Goal: Transaction & Acquisition: Purchase product/service

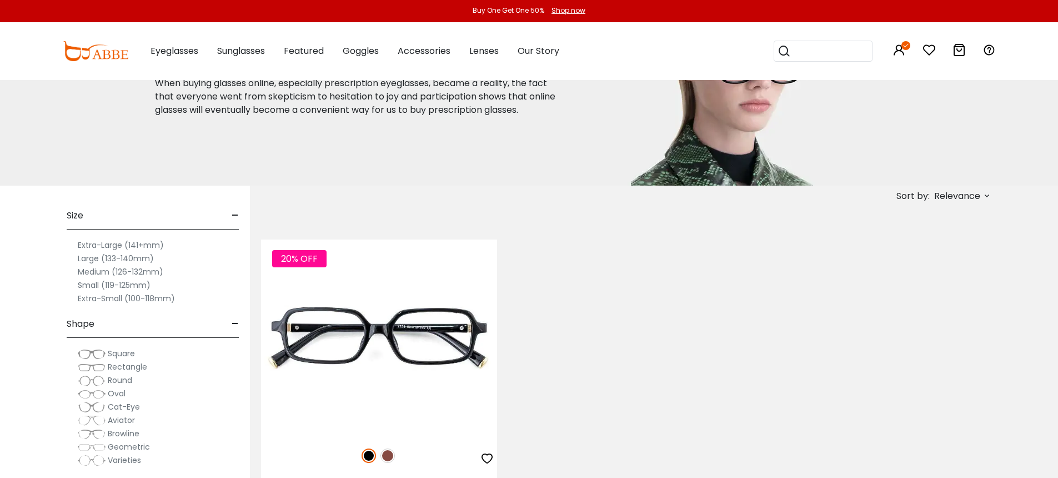
scroll to position [108, 0]
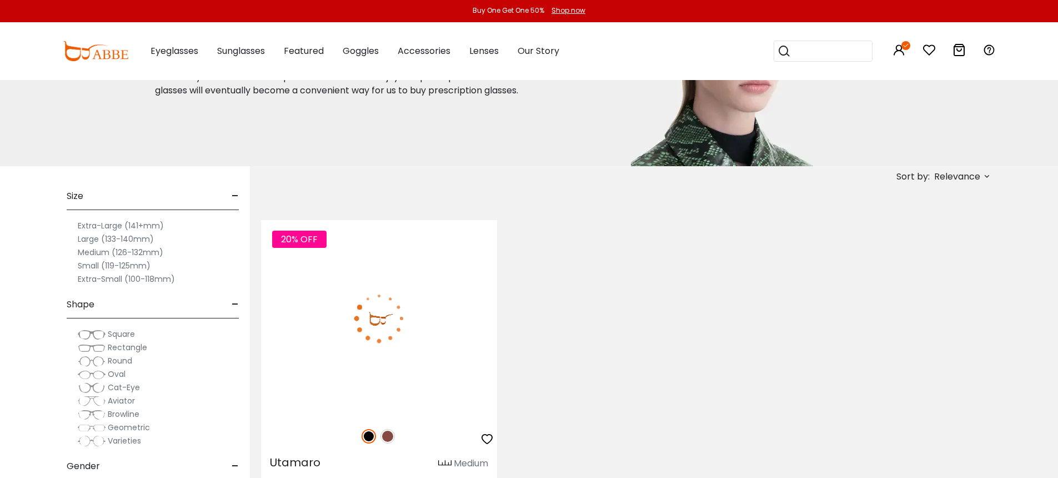
click at [423, 309] on img at bounding box center [379, 318] width 236 height 197
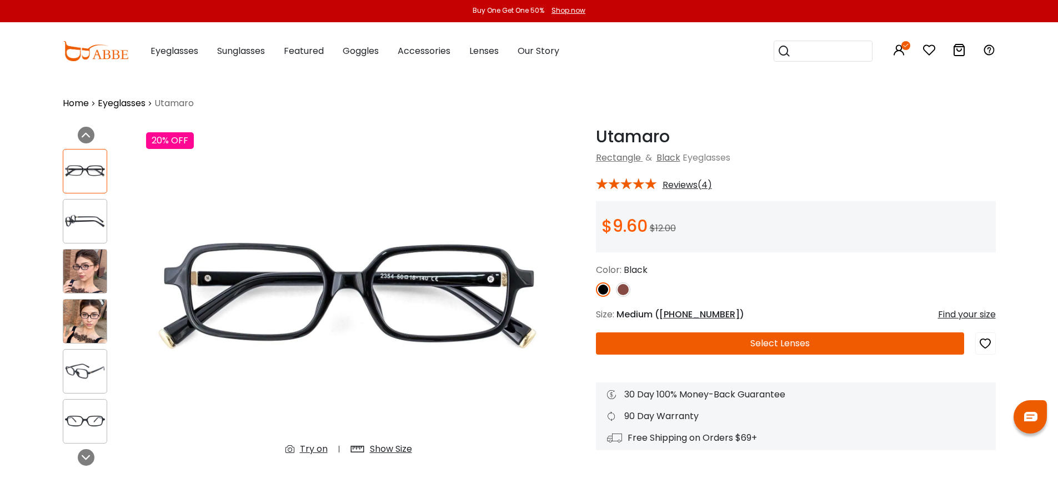
click at [688, 184] on span "Reviews(4)" at bounding box center [687, 185] width 49 height 10
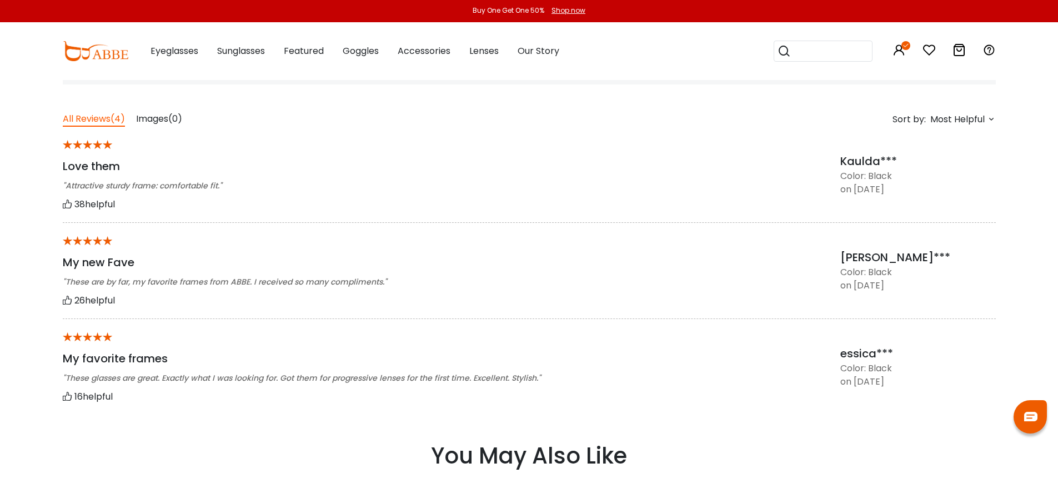
scroll to position [870, 0]
click at [970, 118] on span "Most Helpful" at bounding box center [957, 118] width 54 height 13
click at [965, 148] on div "Newest" at bounding box center [962, 147] width 54 height 13
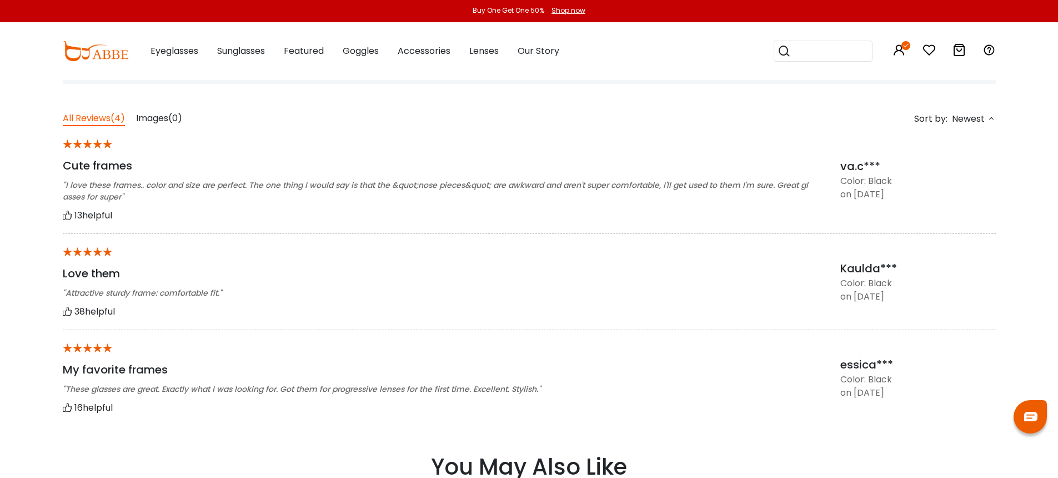
click at [973, 121] on span "Newest" at bounding box center [968, 118] width 33 height 13
click at [970, 134] on div "Most Helpful" at bounding box center [962, 133] width 54 height 13
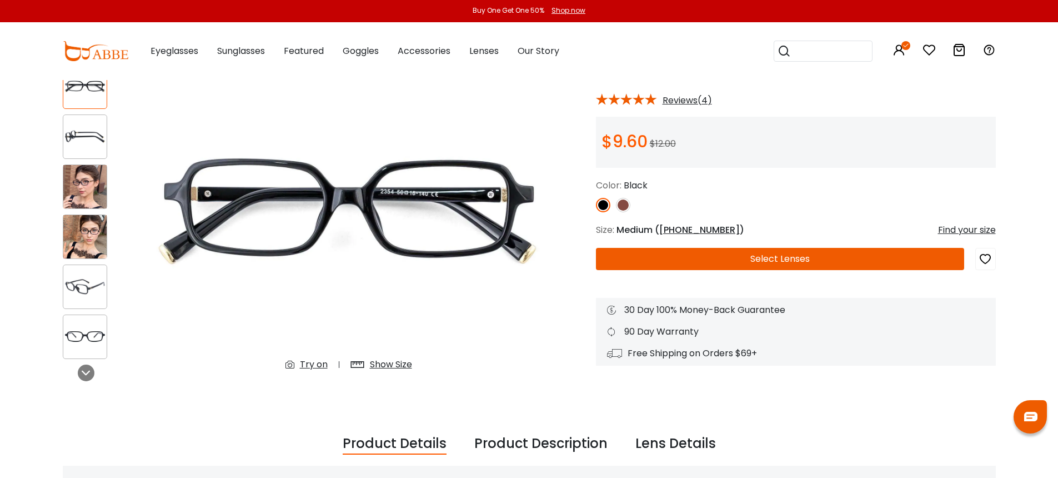
scroll to position [186, 0]
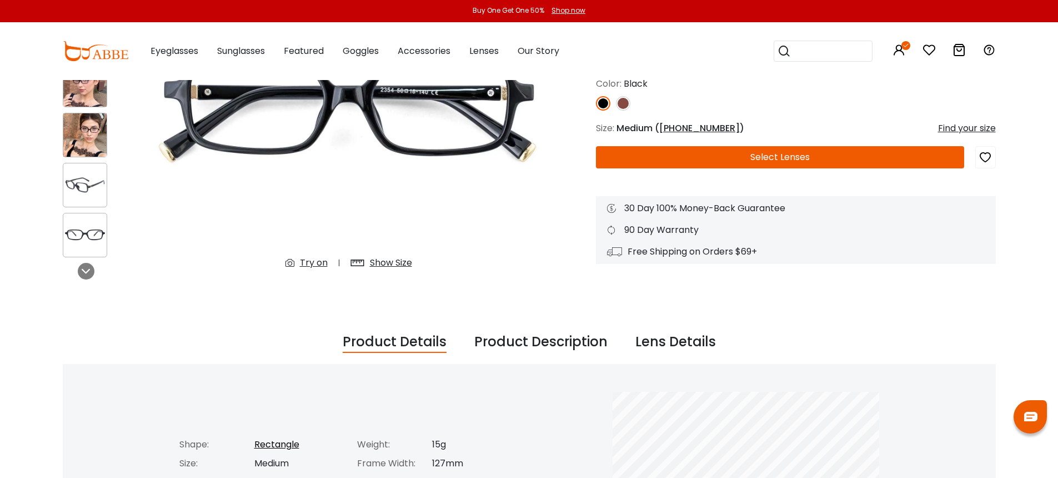
click at [572, 338] on div "Product Description" at bounding box center [540, 342] width 133 height 21
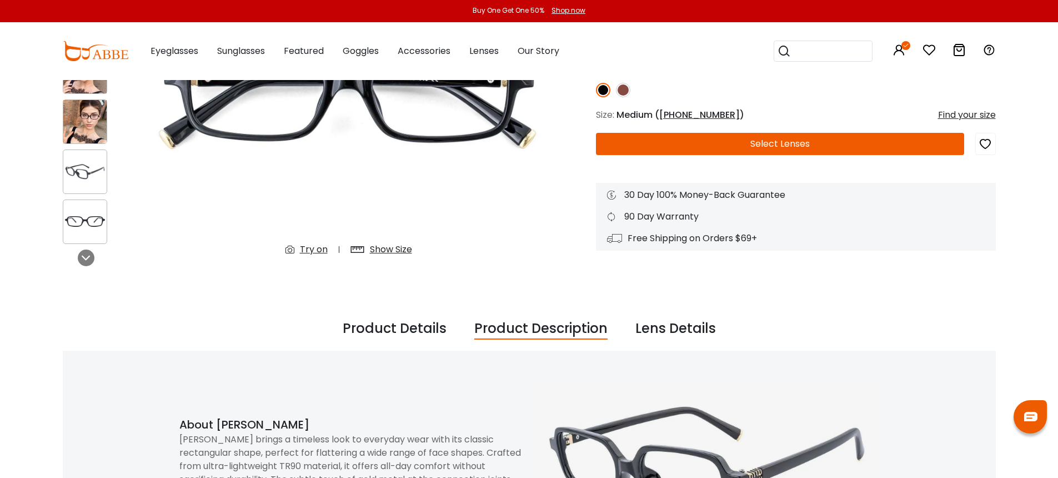
scroll to position [23, 0]
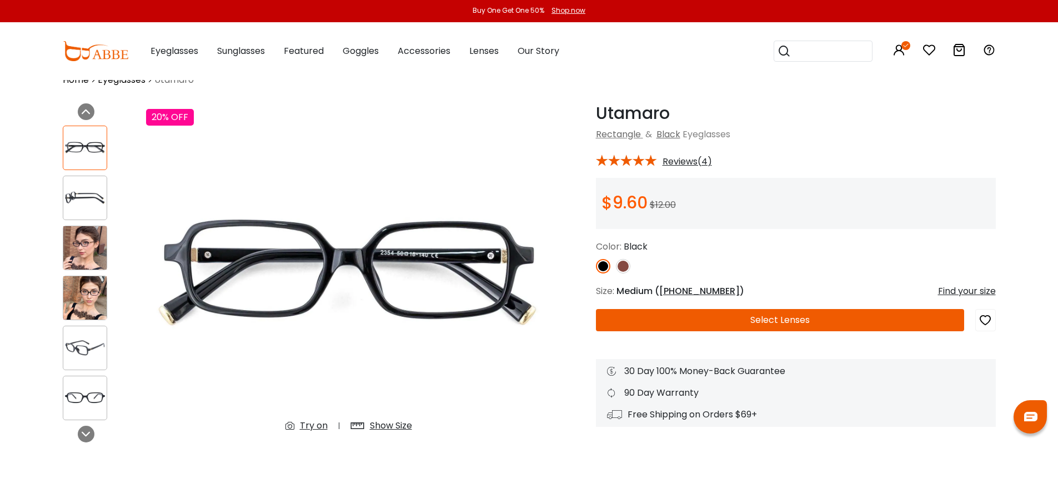
click at [849, 131] on div "Rectangle & Black Eyeglasses" at bounding box center [796, 134] width 400 height 13
click at [101, 55] on img at bounding box center [96, 51] width 66 height 20
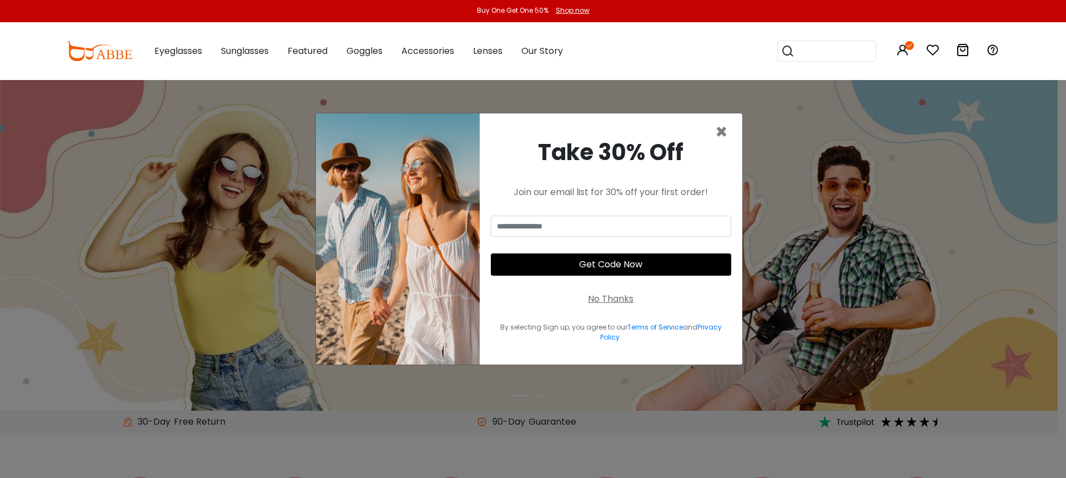
click at [612, 298] on div "No Thanks" at bounding box center [611, 298] width 46 height 13
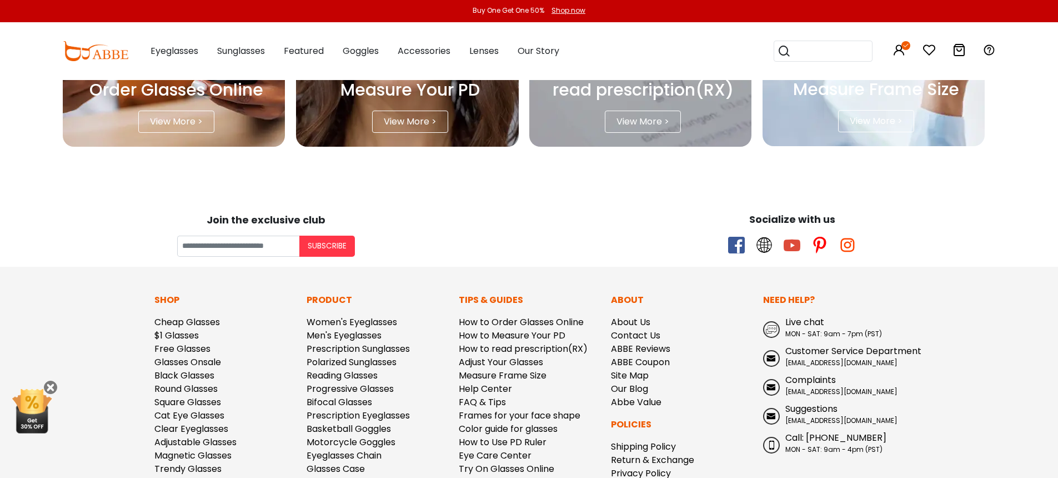
scroll to position [3257, 0]
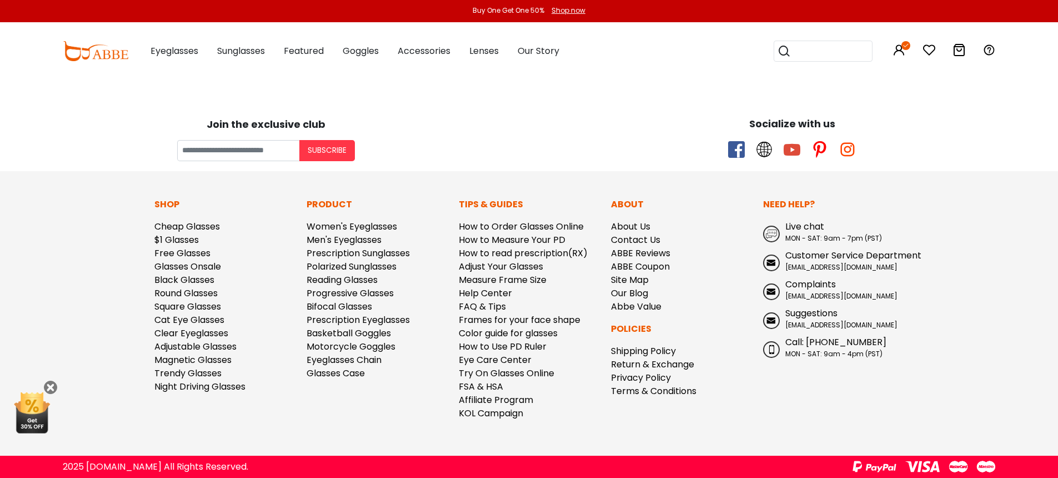
click at [522, 148] on div "Subscribe" at bounding box center [265, 150] width 515 height 21
click at [234, 152] on input "Your email" at bounding box center [238, 150] width 122 height 21
click at [85, 147] on div "Subscribe" at bounding box center [265, 150] width 515 height 21
click at [204, 151] on input "Your email" at bounding box center [238, 150] width 122 height 21
click at [78, 143] on div "Subscribe" at bounding box center [265, 150] width 515 height 21
